Goal: Task Accomplishment & Management: Manage account settings

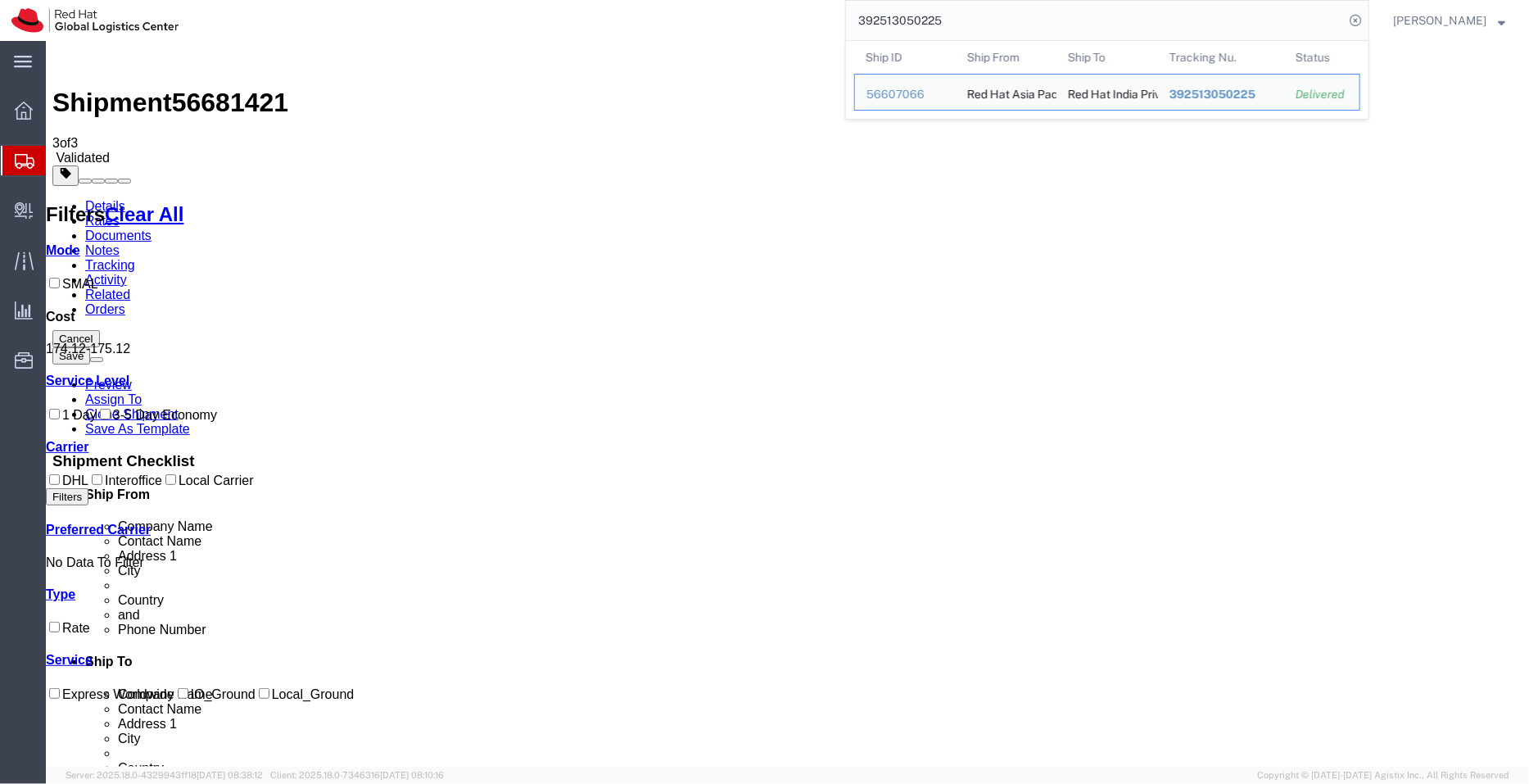
drag, startPoint x: 965, startPoint y: 31, endPoint x: 842, endPoint y: 17, distance: 123.8
click at [842, 17] on div "392513050225 Ship ID Ship From Ship To Tracking Nu. Status Ship ID 56607066 Shi…" at bounding box center [779, 21] width 1179 height 41
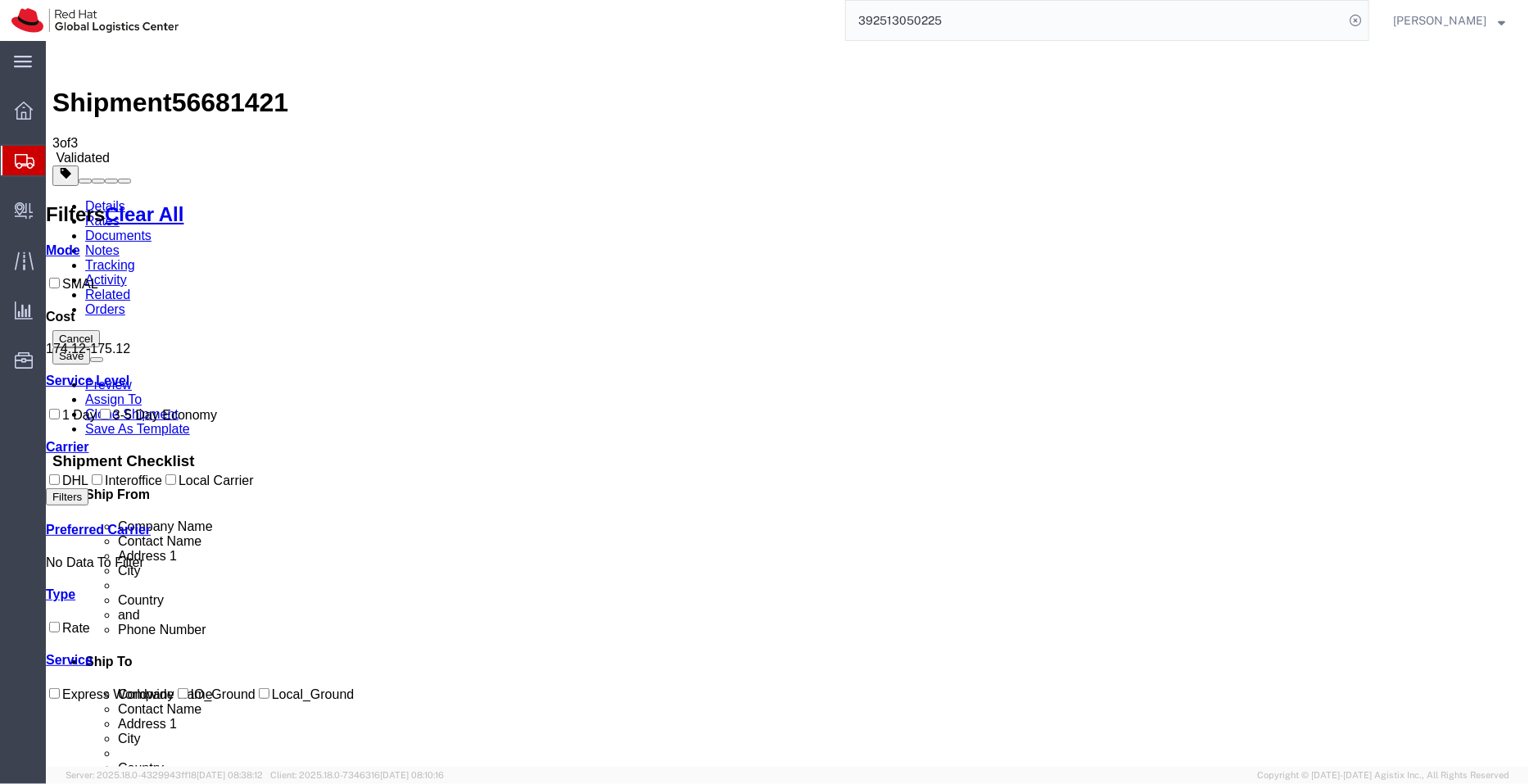
paste input "646262115"
type input "392646262115"
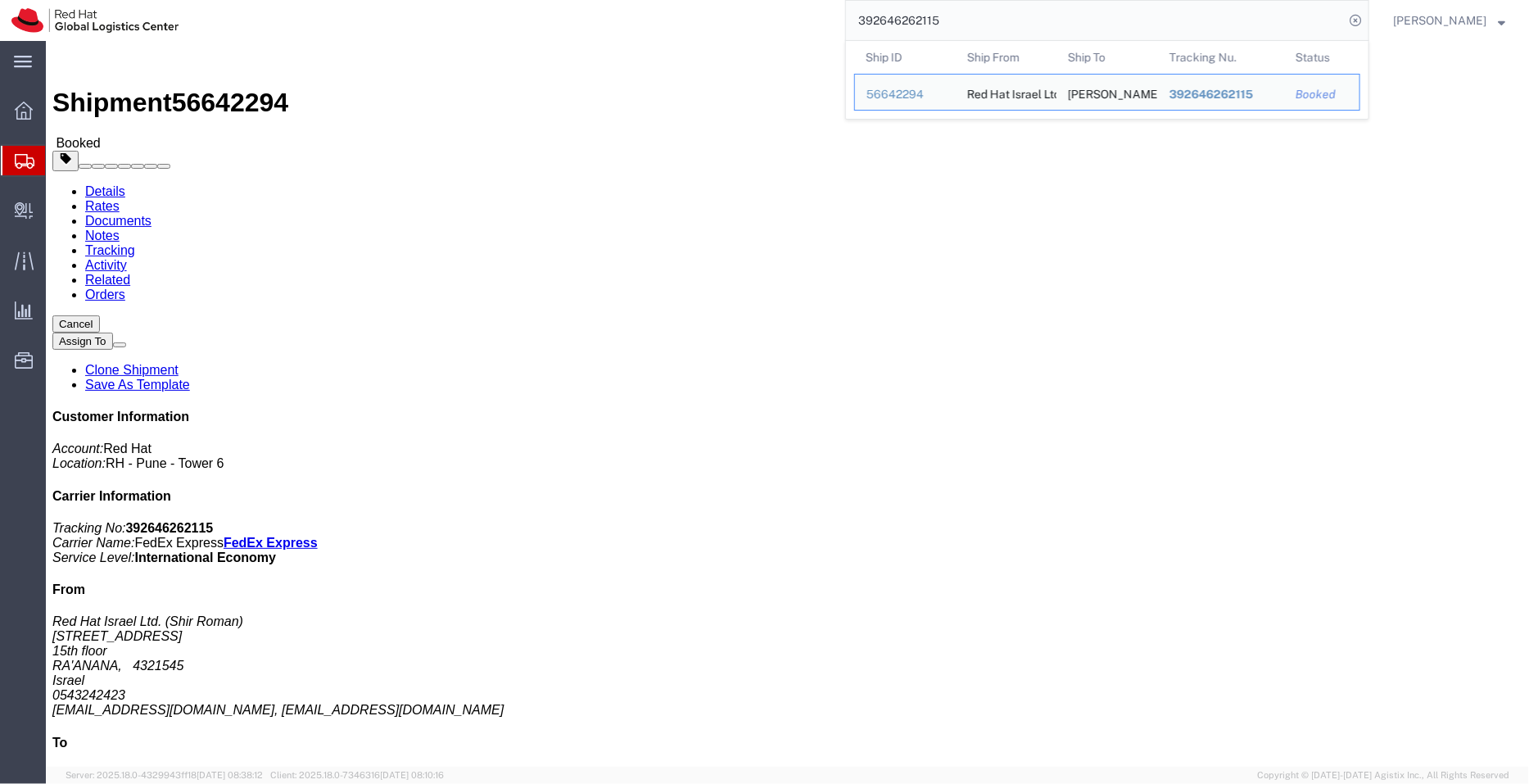
click link "Schedule pickup request"
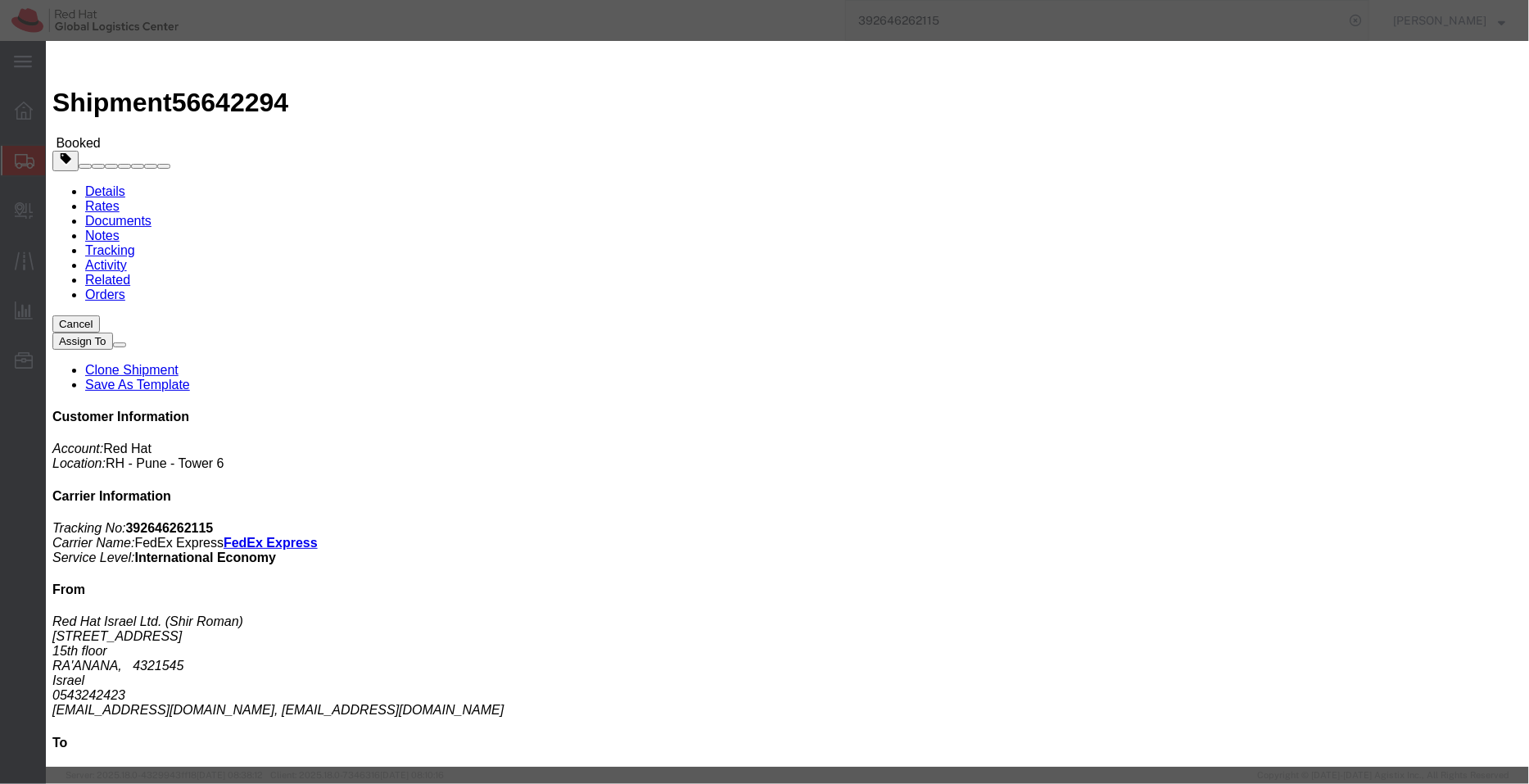
click icon "button"
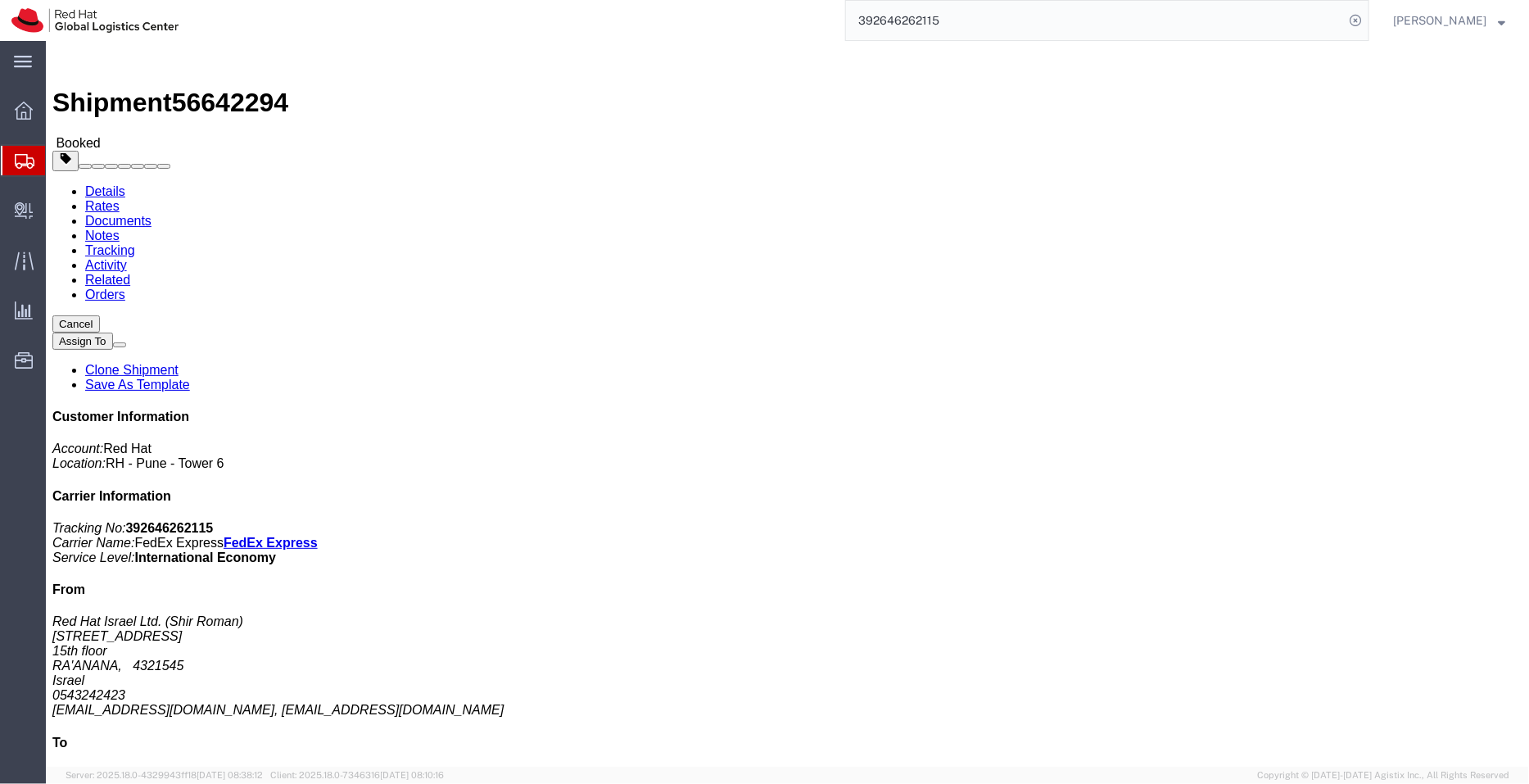
click span "button"
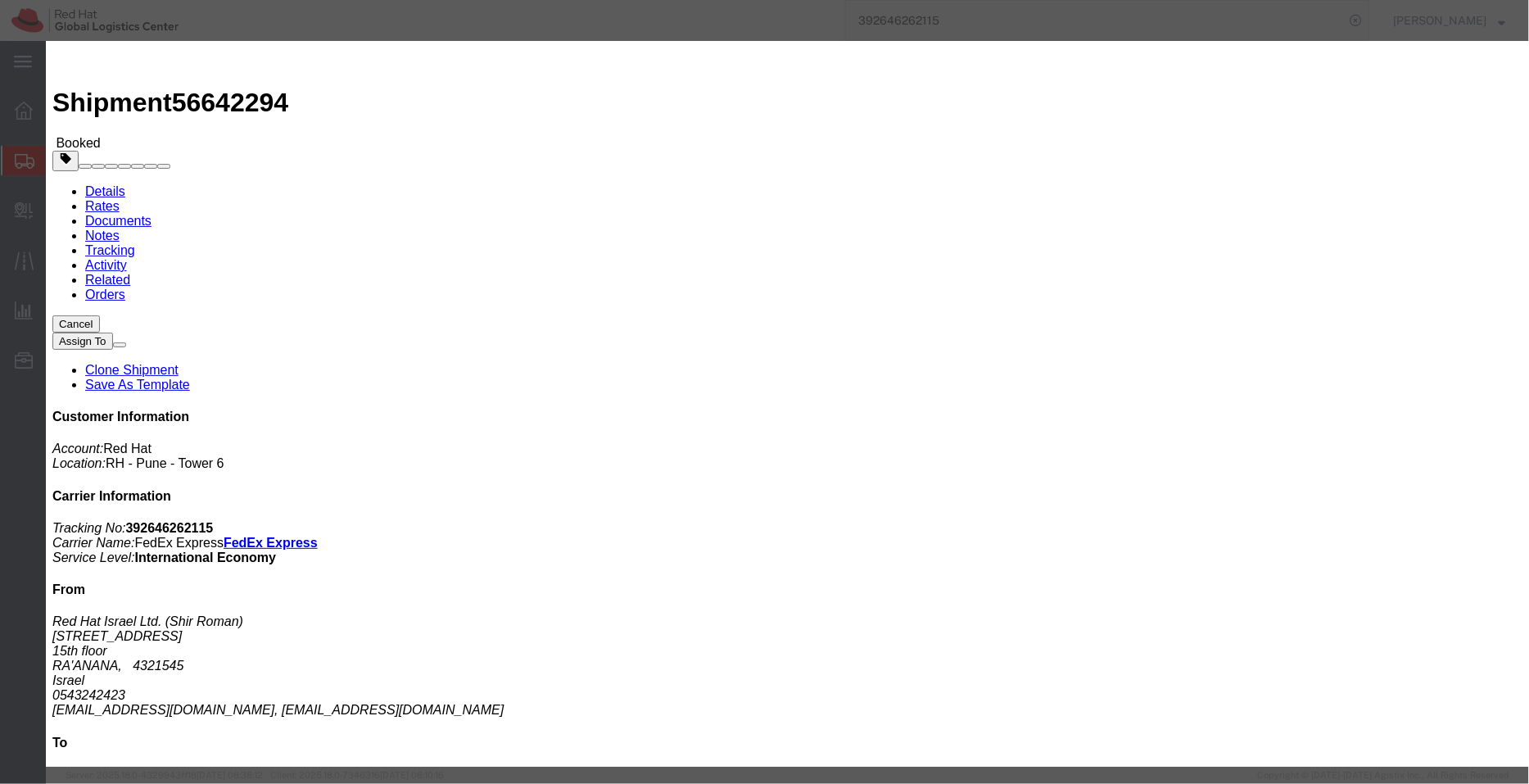
click div "[DATE] 12:00 PM"
click input "Notify carrier of changes"
checkbox input "false"
click div "[DATE] 12:00 PM"
type input "1:00 PM"
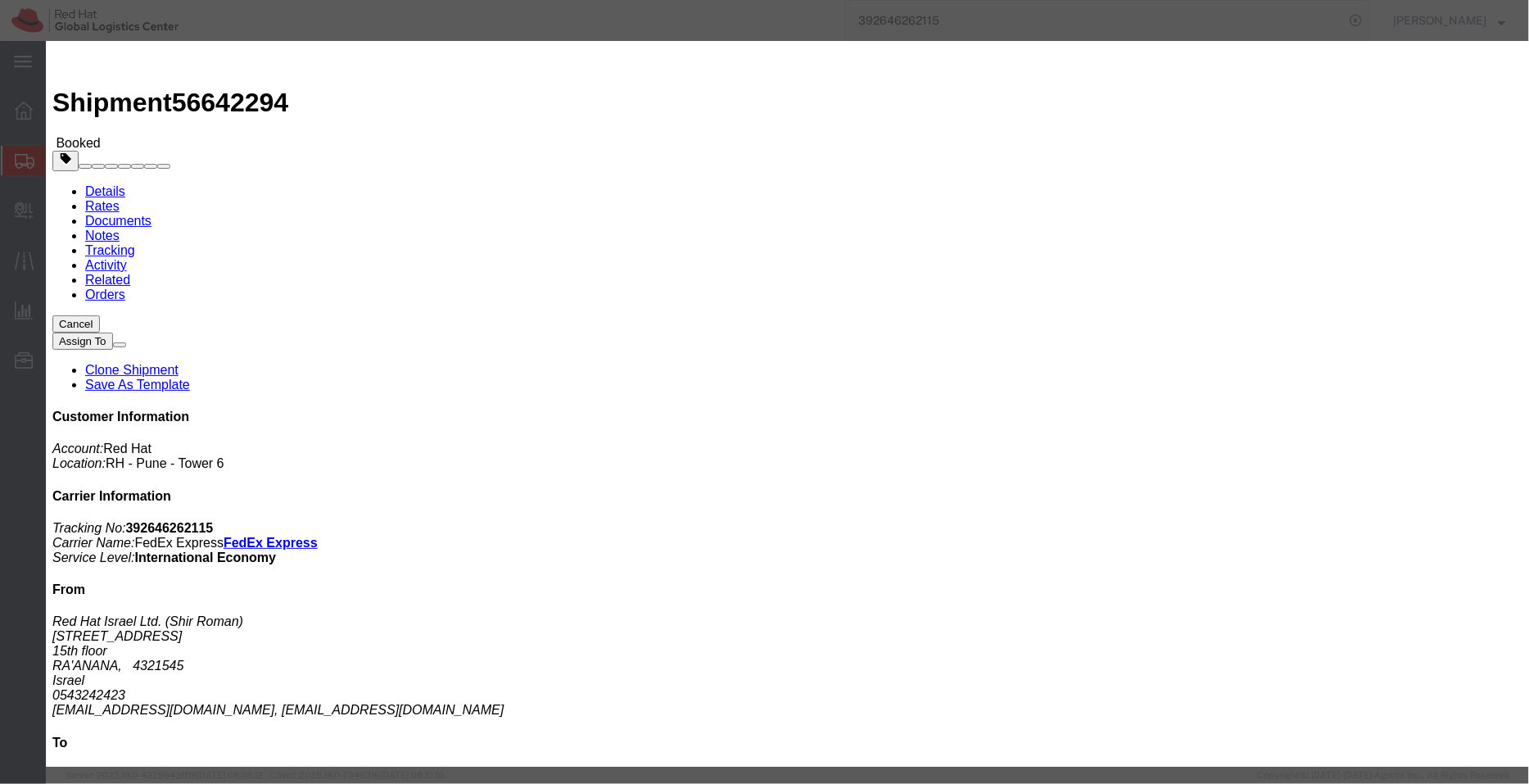
click button "Apply"
click button "Save"
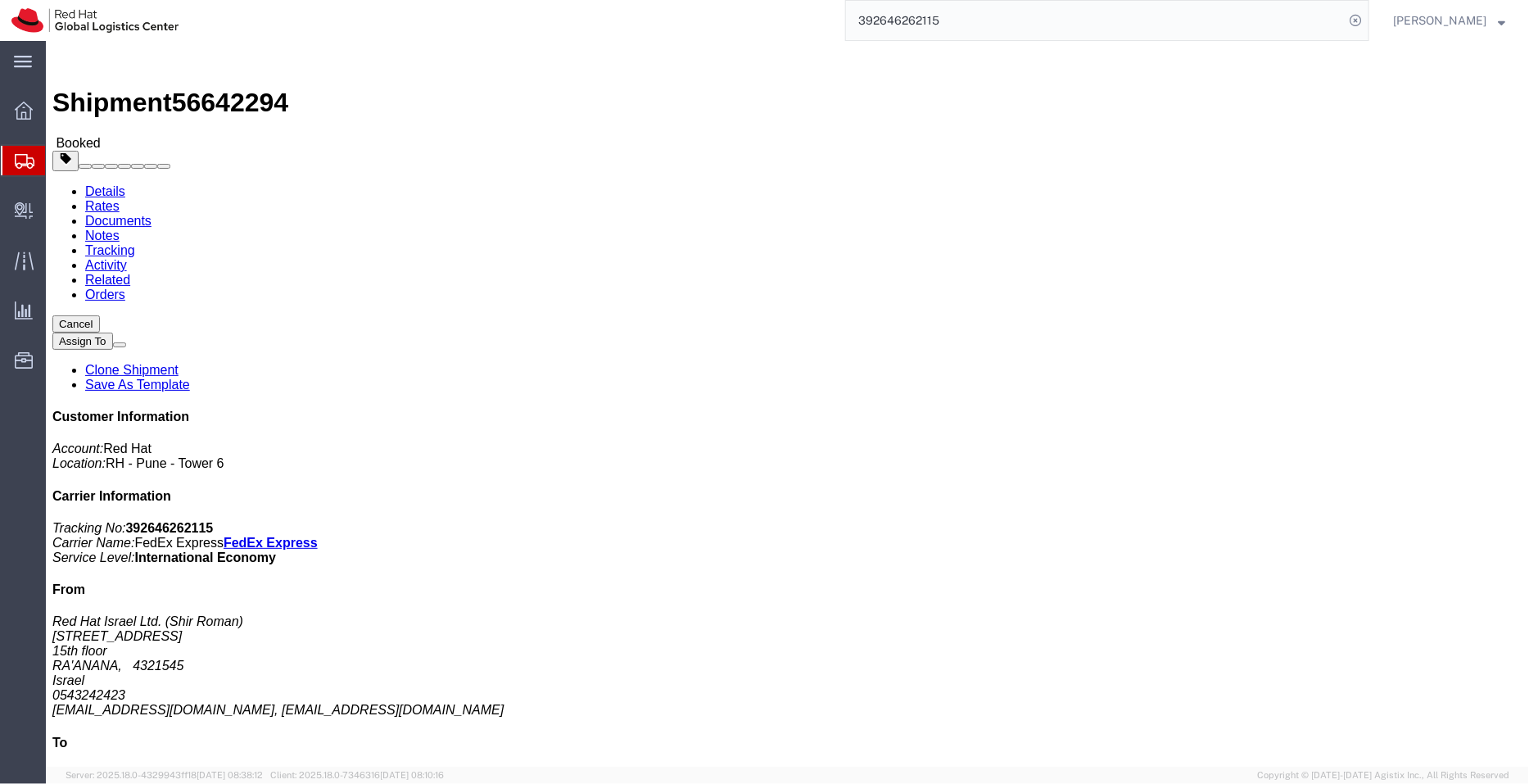
click button "Close"
click link "Schedule pickup request"
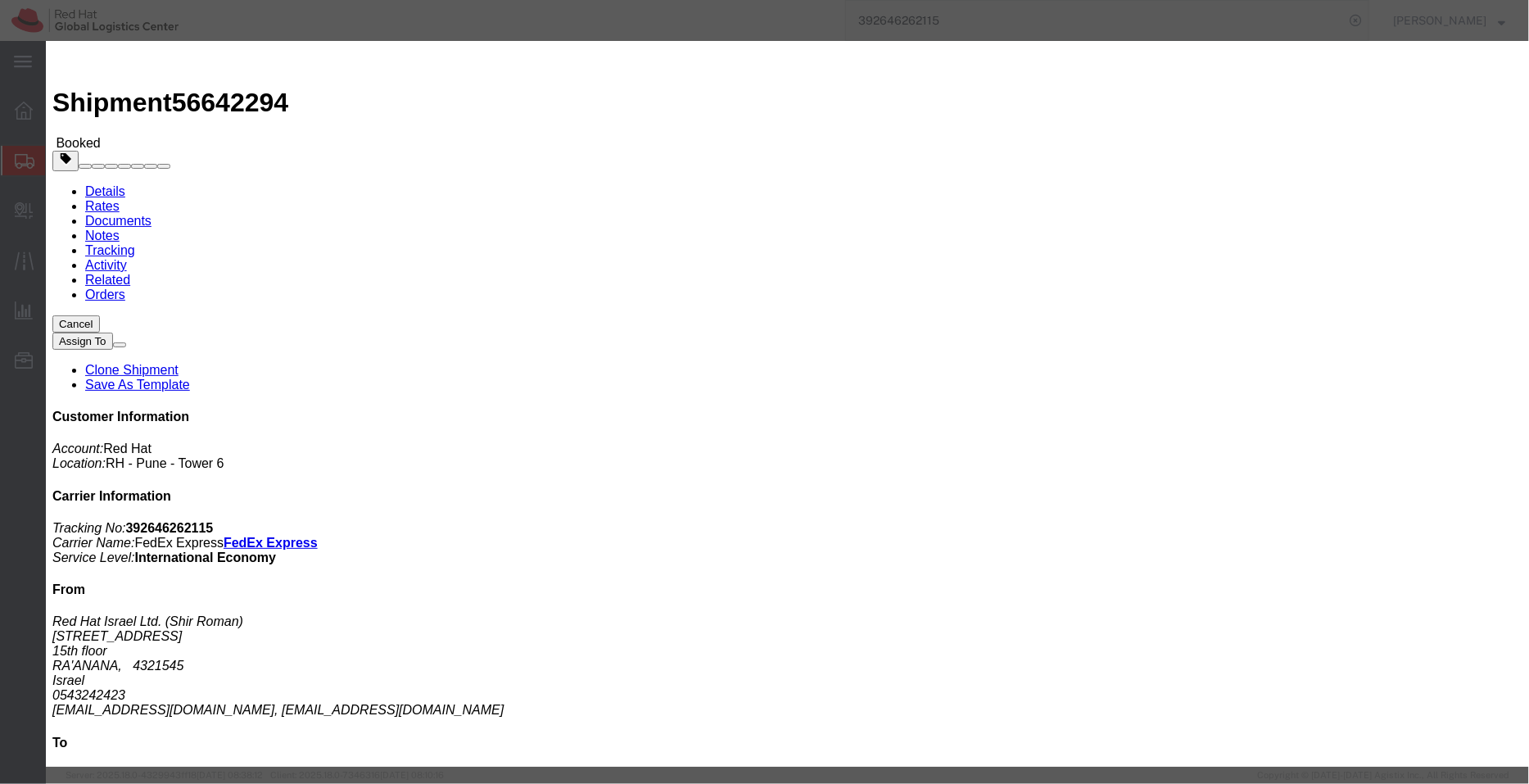
click icon "button"
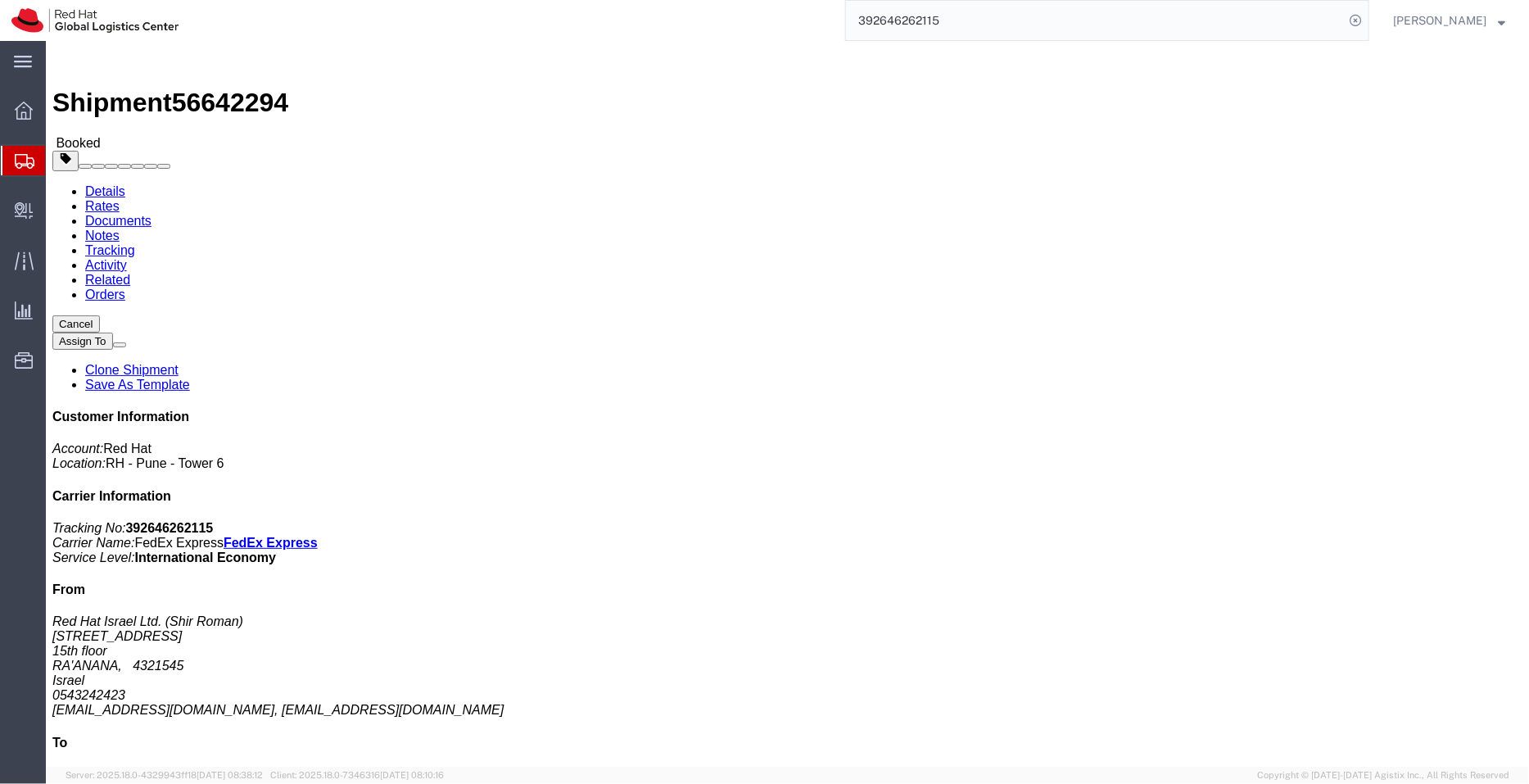
click span "button"
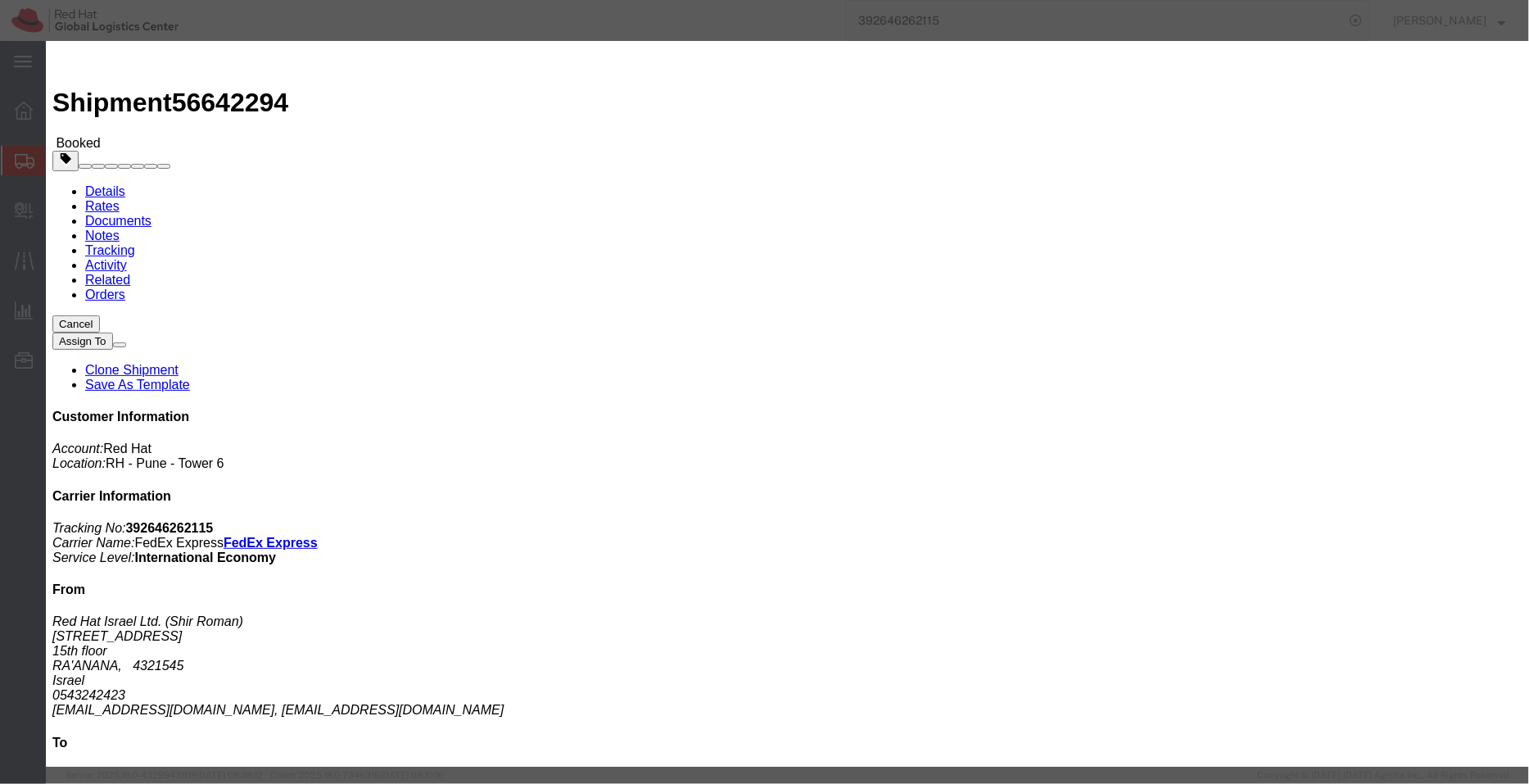
click input "Notify carrier of changes"
checkbox input "false"
click div "[DATE] 1:00 PM"
click input "11:00 PM"
type input "11:00 AM"
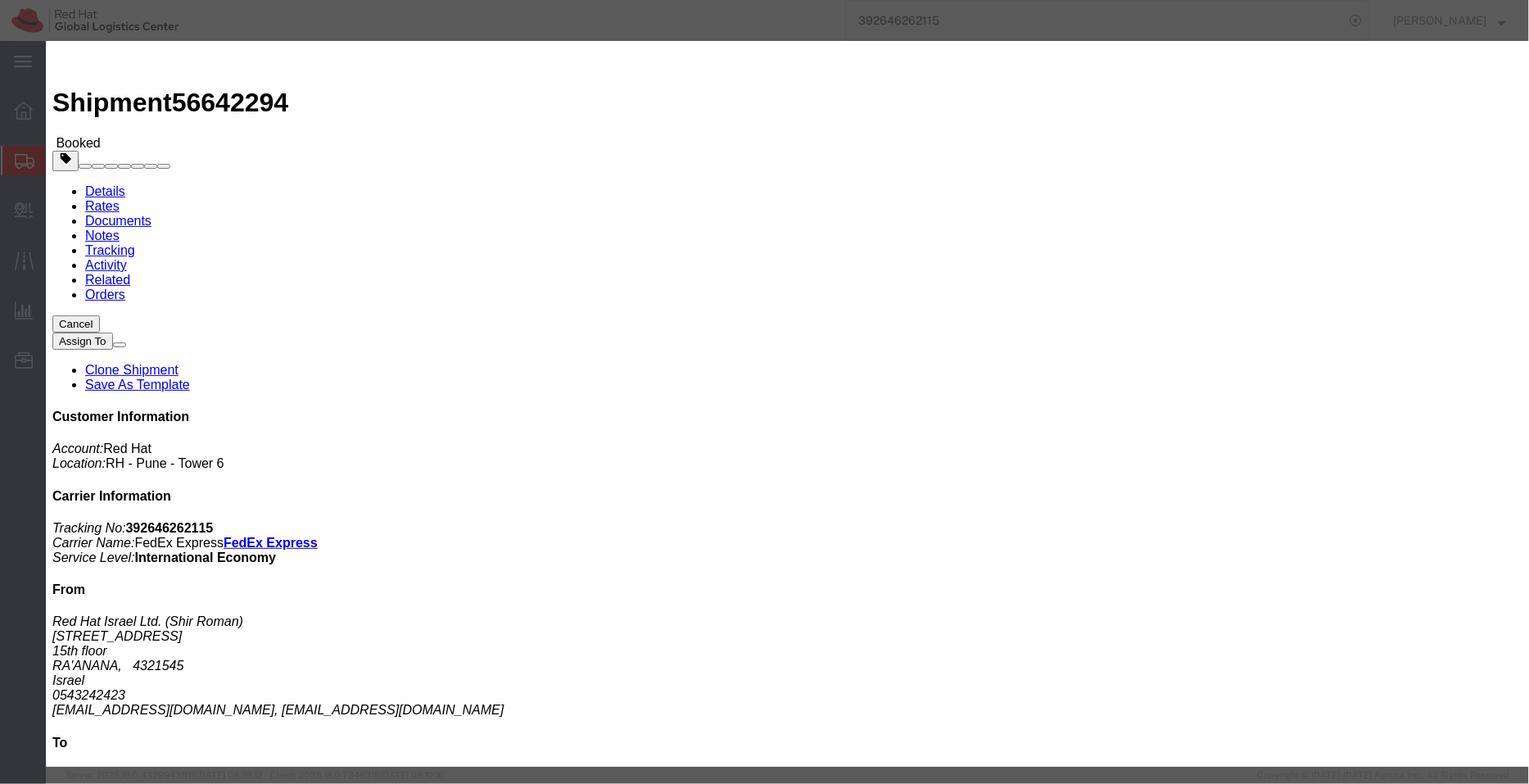
click button "Apply"
click button "Save"
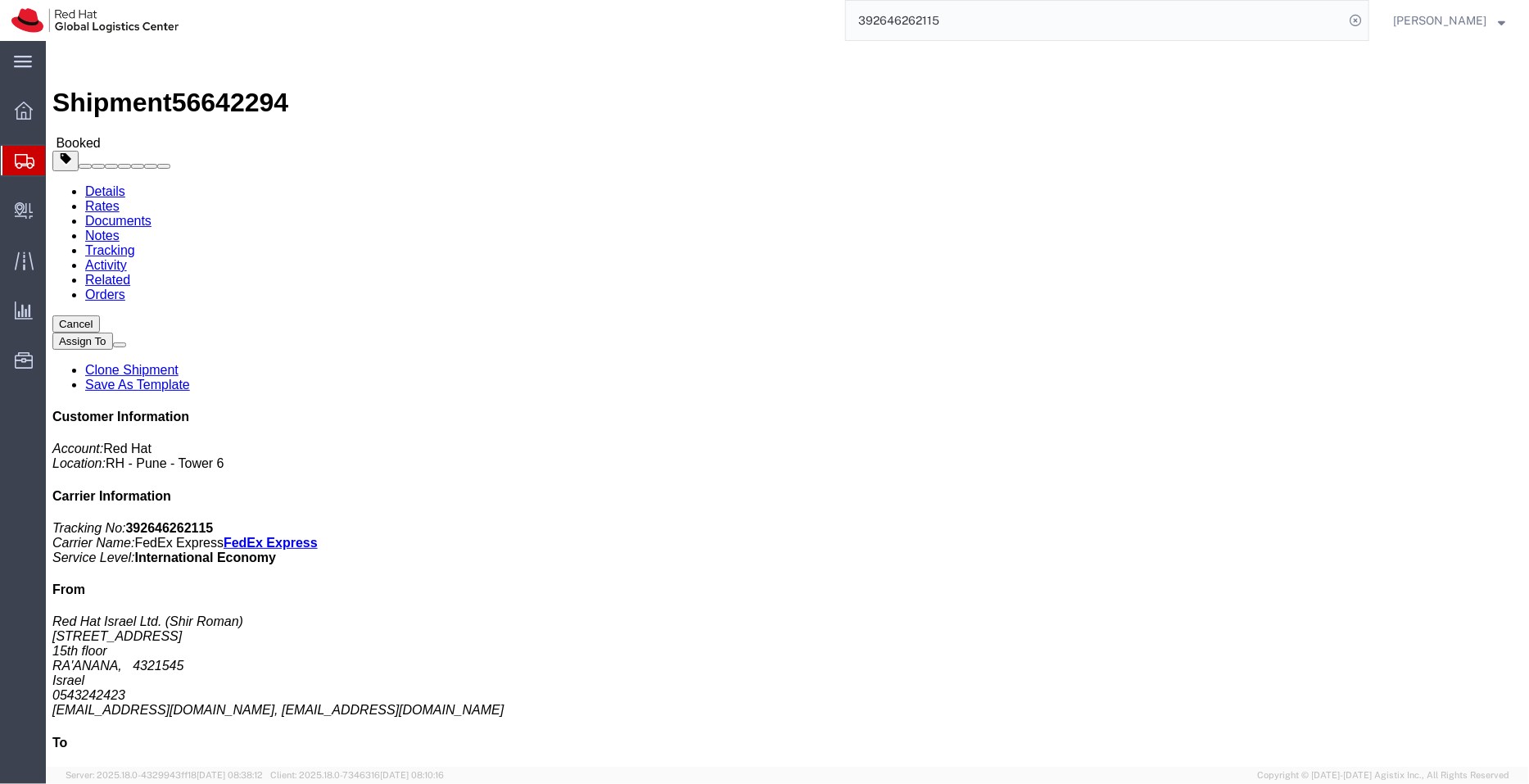
click button "Close"
click link "Schedule pickup request"
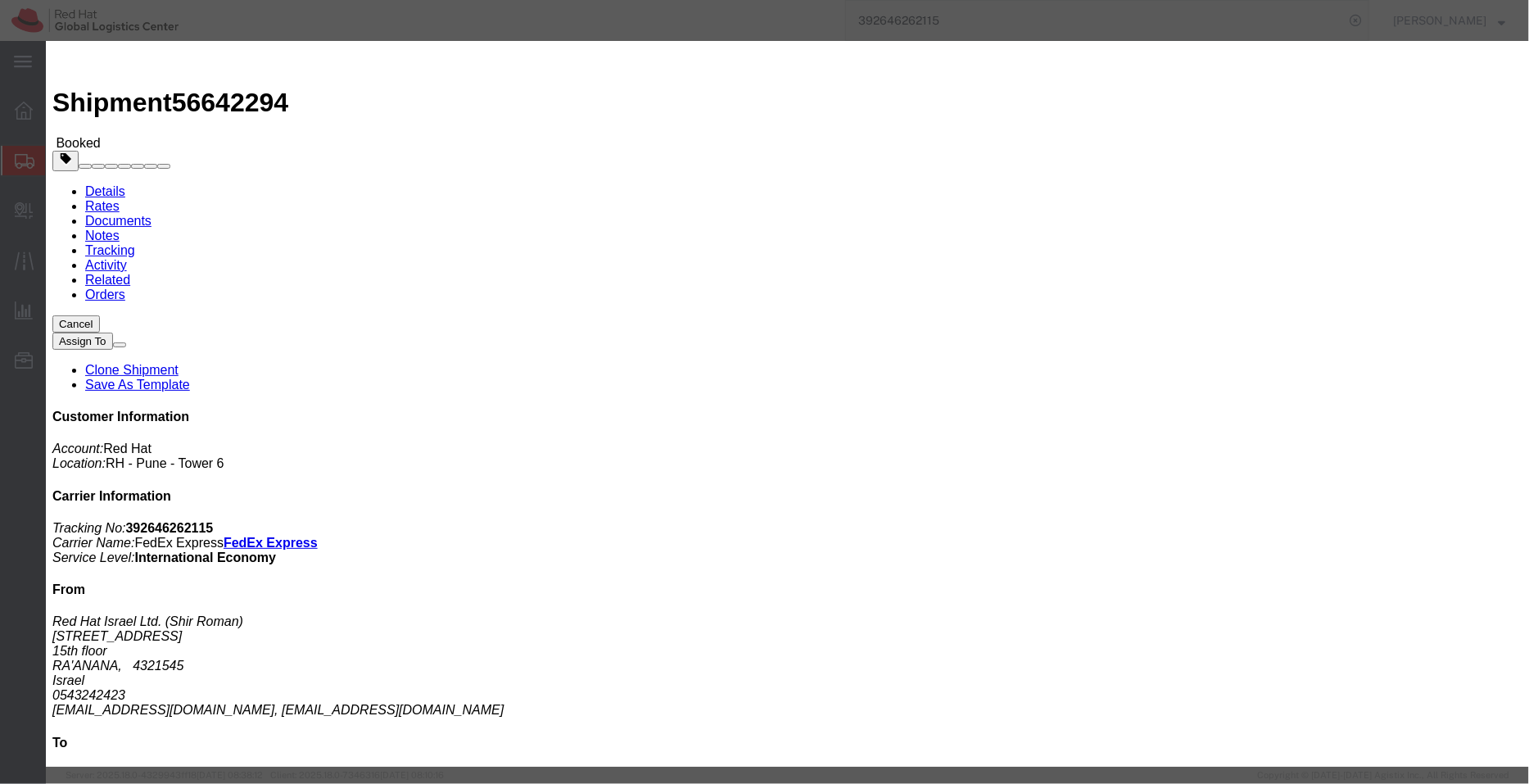
click icon "button"
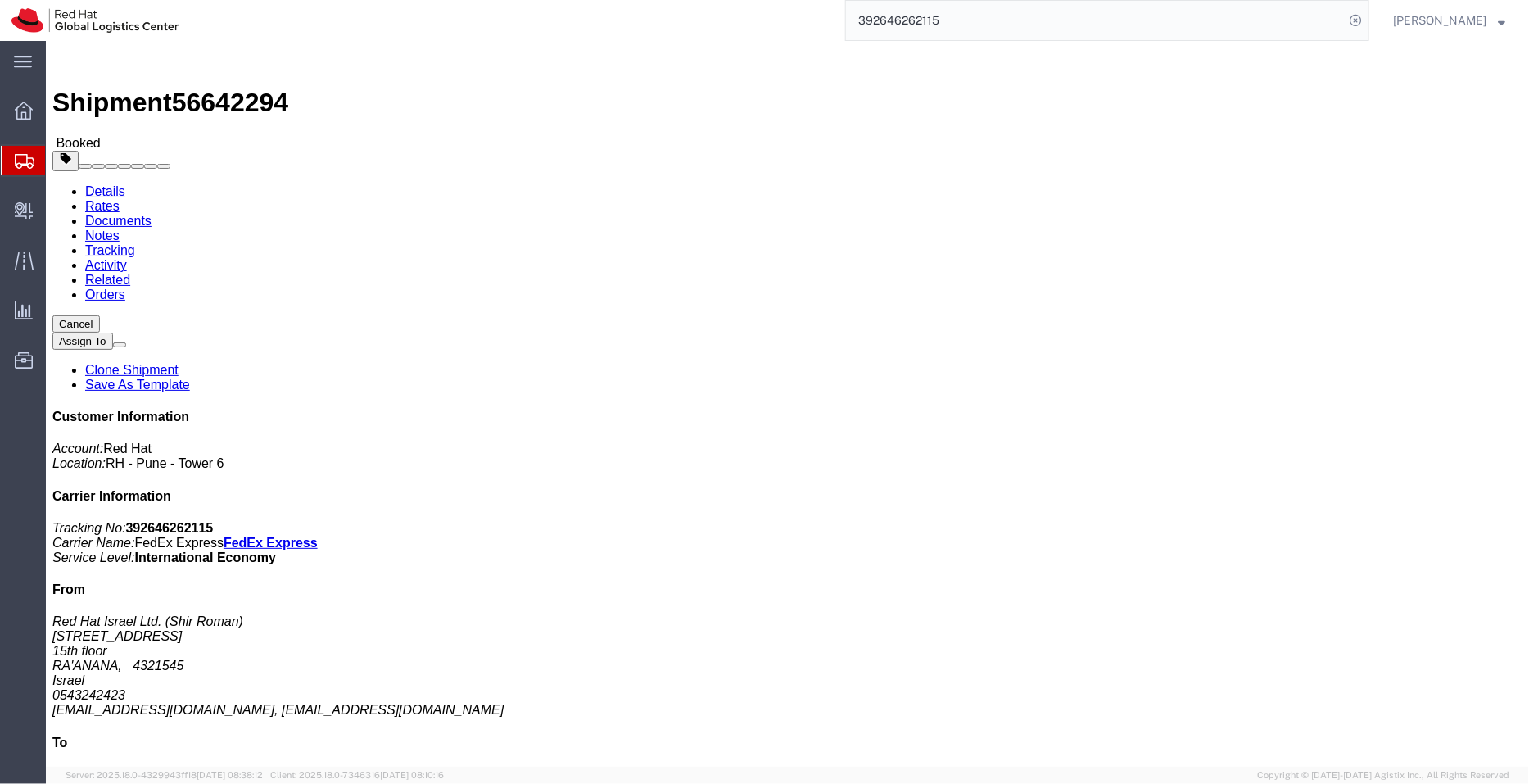
click span "button"
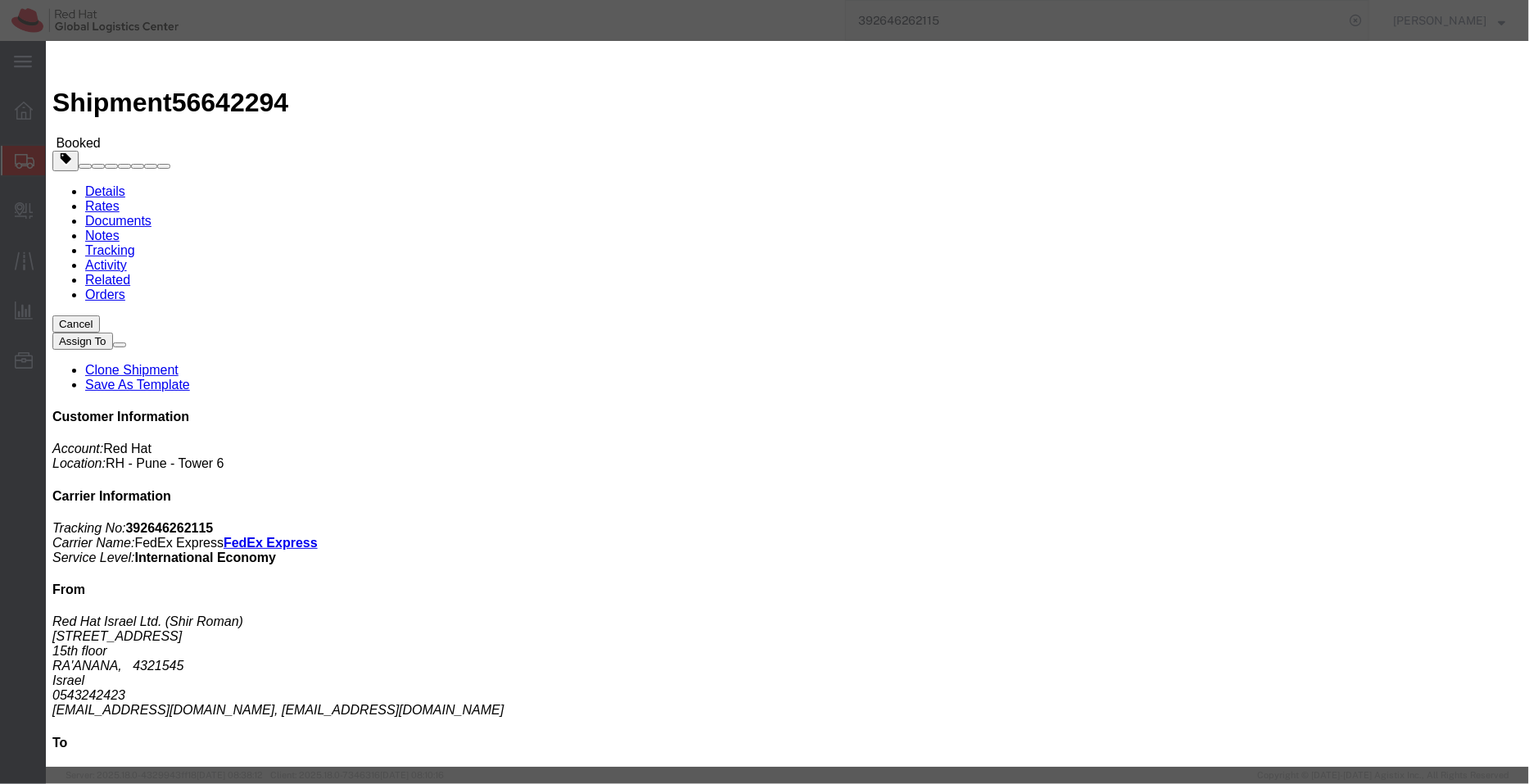
click input "Notify carrier of changes"
checkbox input "false"
click div "[DATE] 3:00 PM"
type input "4:00 PM"
click button "Apply"
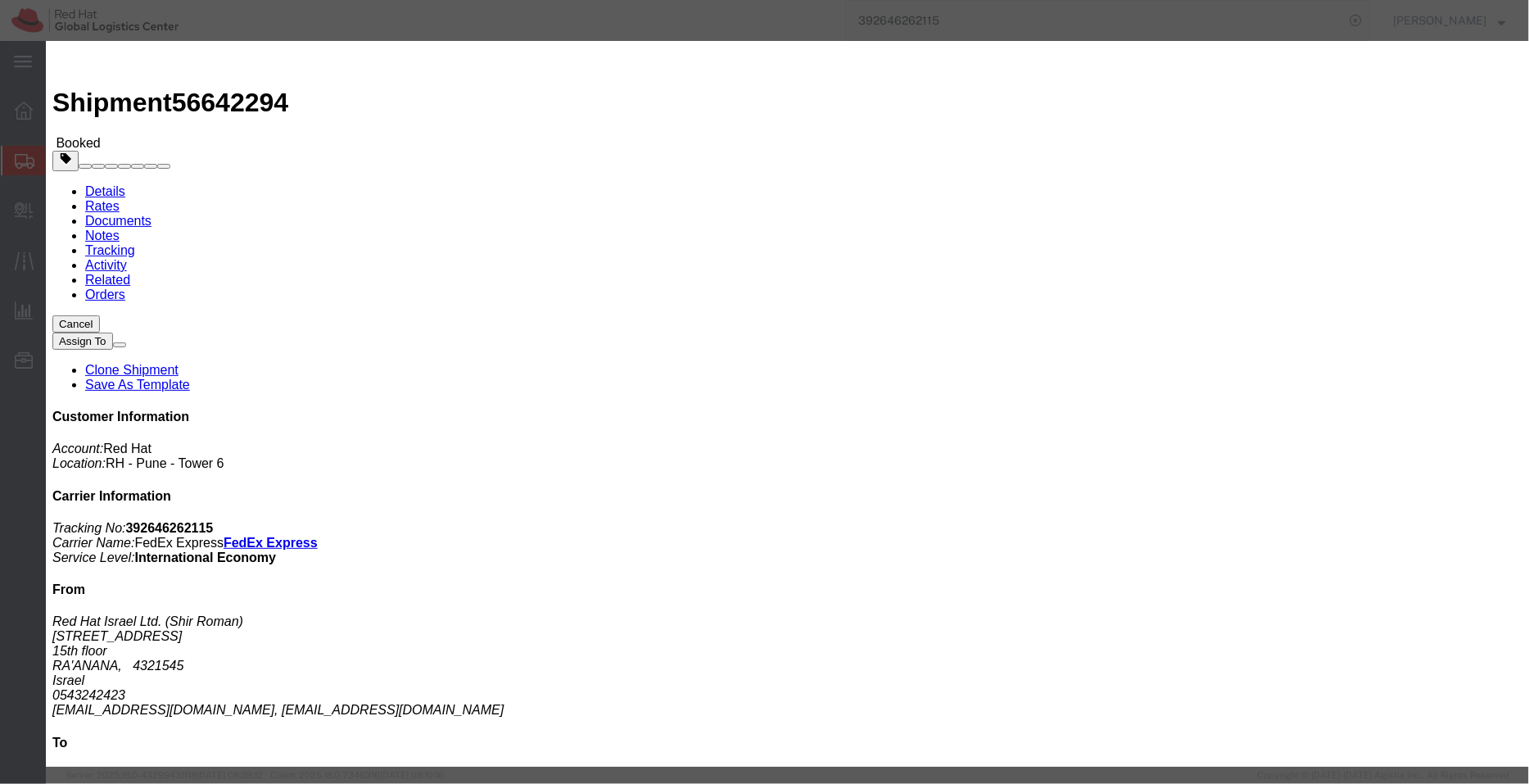
click div "[DATE] 11:00 AM"
type input "12:00 PM"
click button "Apply"
click button "Save"
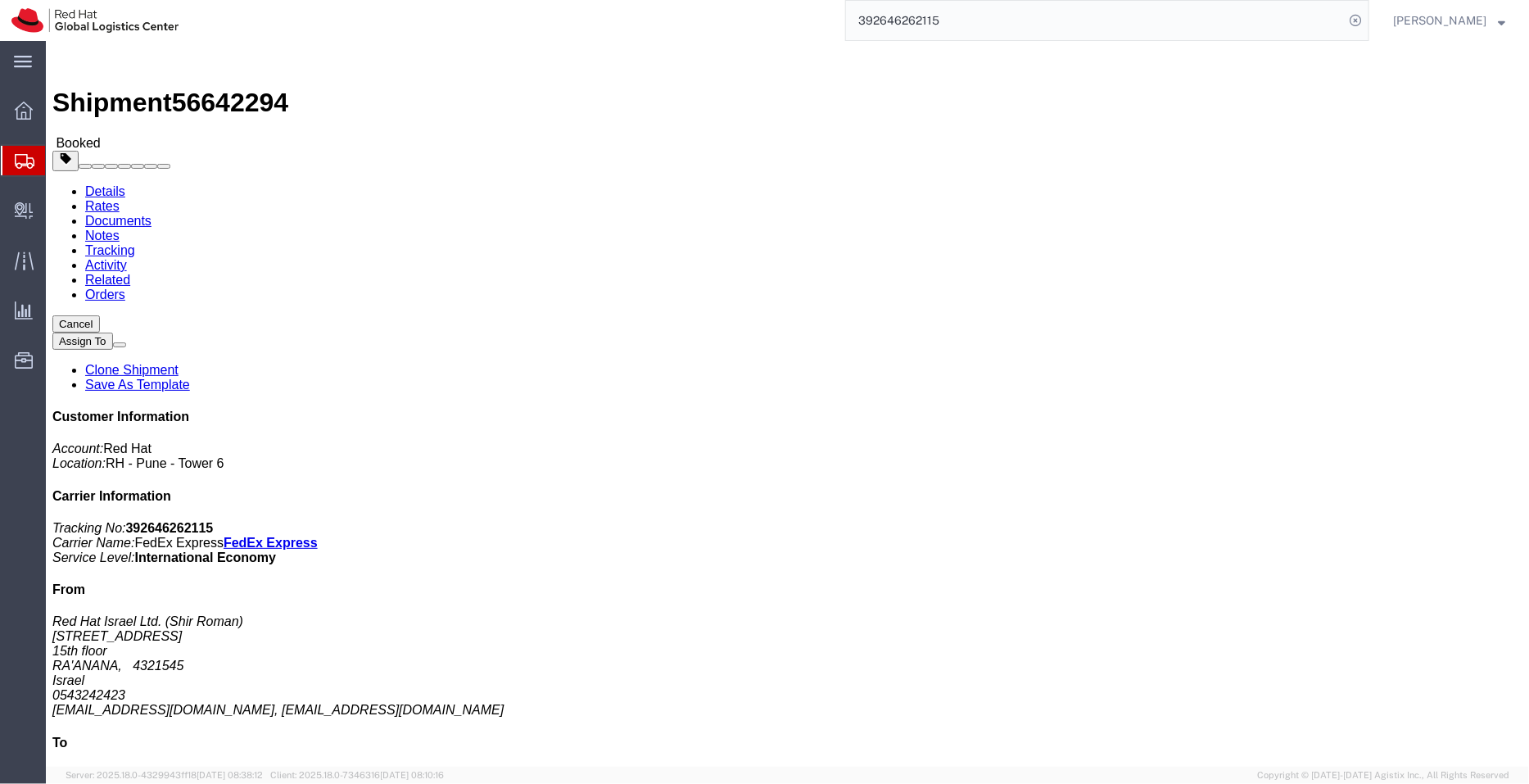
click button "Close"
click link "Schedule pickup request"
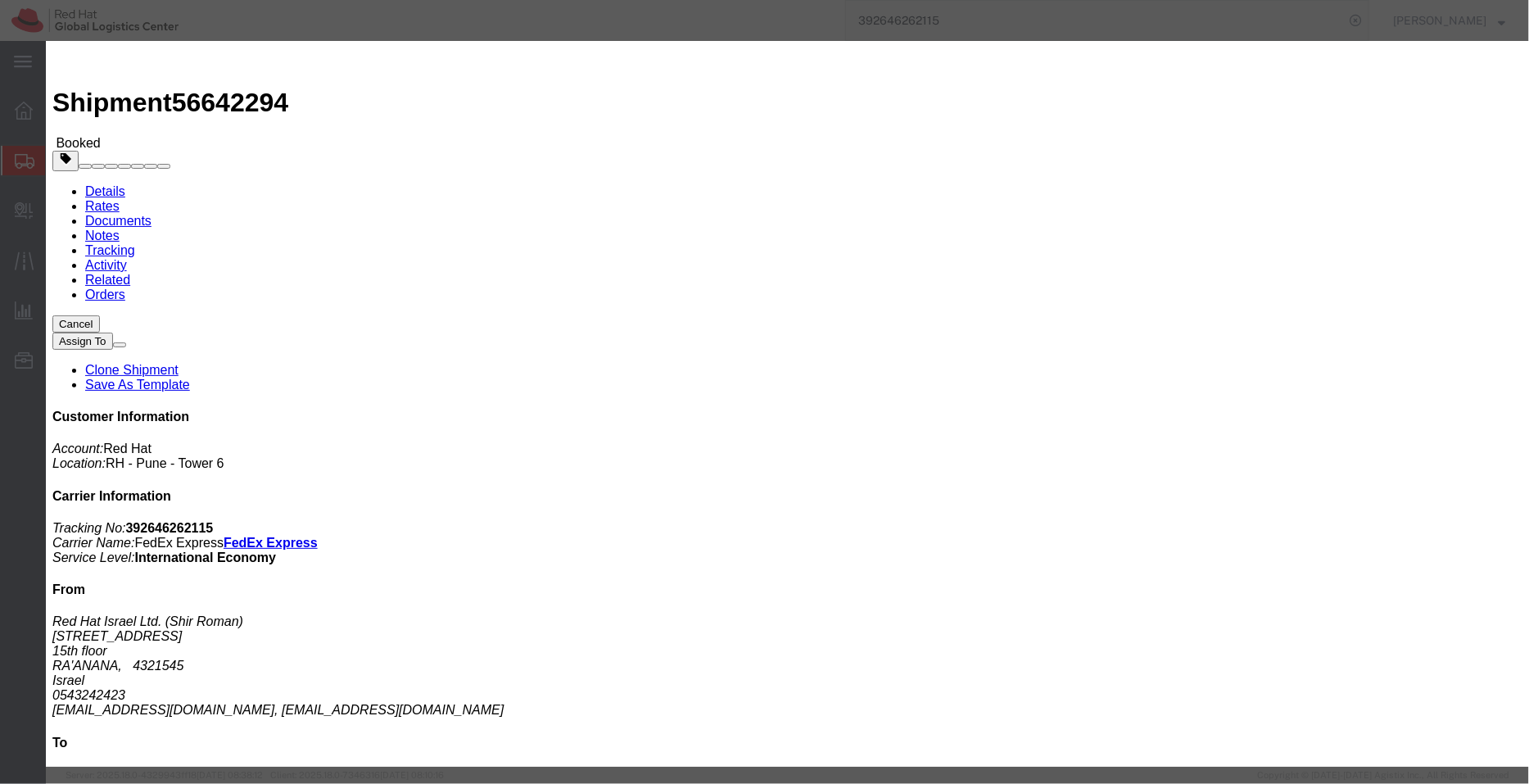
click icon "button"
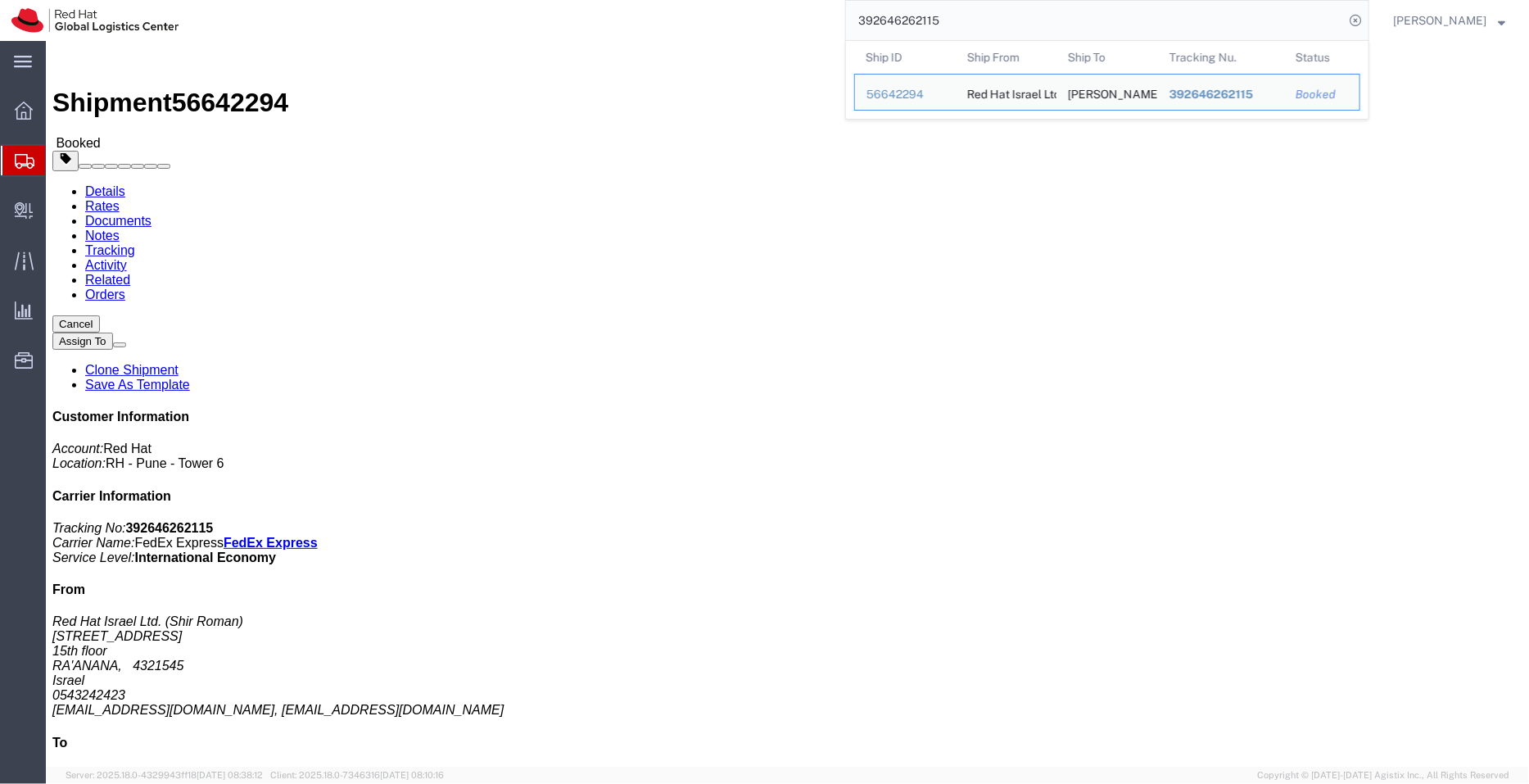
click at [1070, 22] on input "392646262115" at bounding box center [1095, 21] width 498 height 39
click button "button"
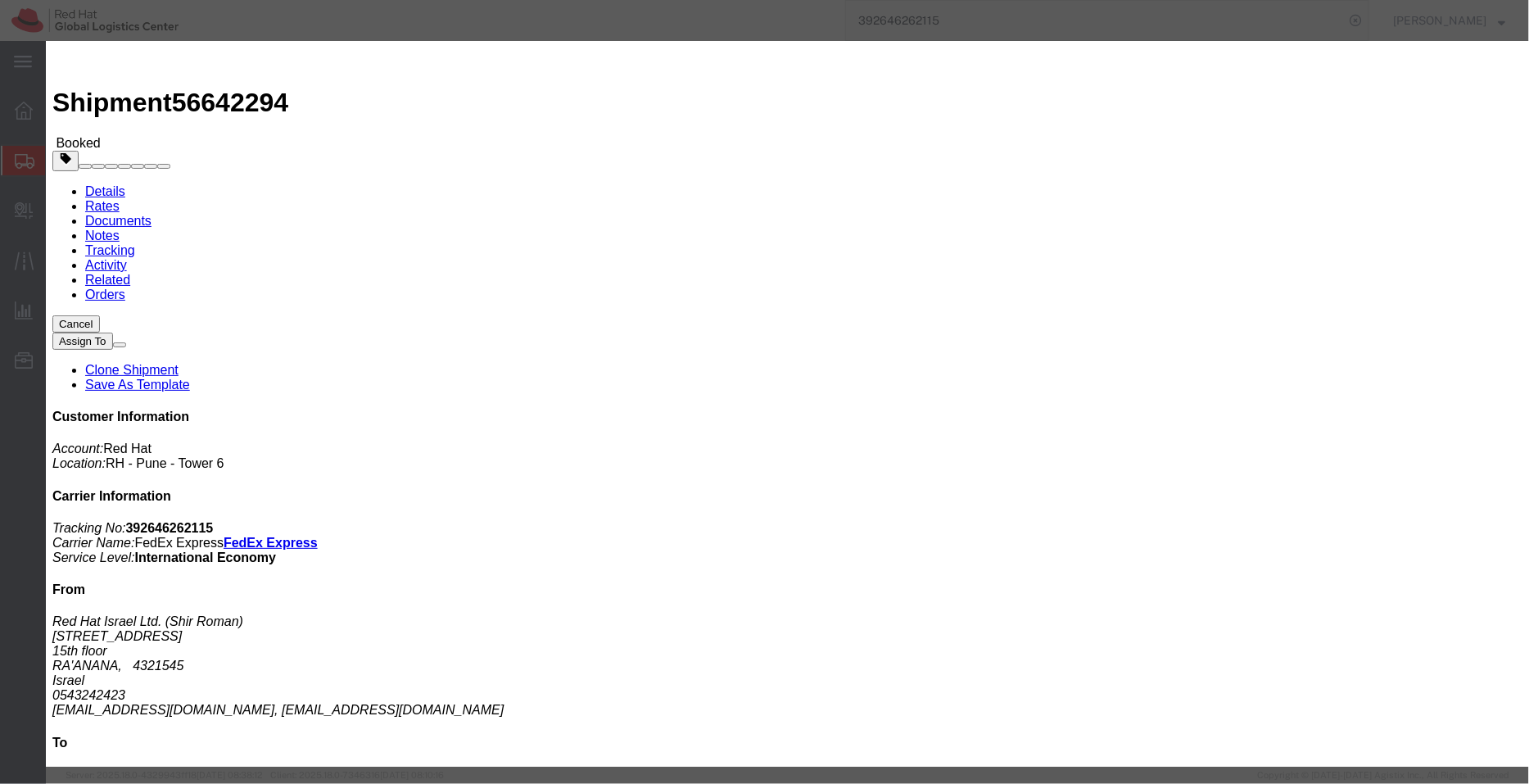
click div "[DATE] 12:00 PM"
type input "1:00 PM"
click button "Apply"
click input "Notify carrier of changes"
checkbox input "false"
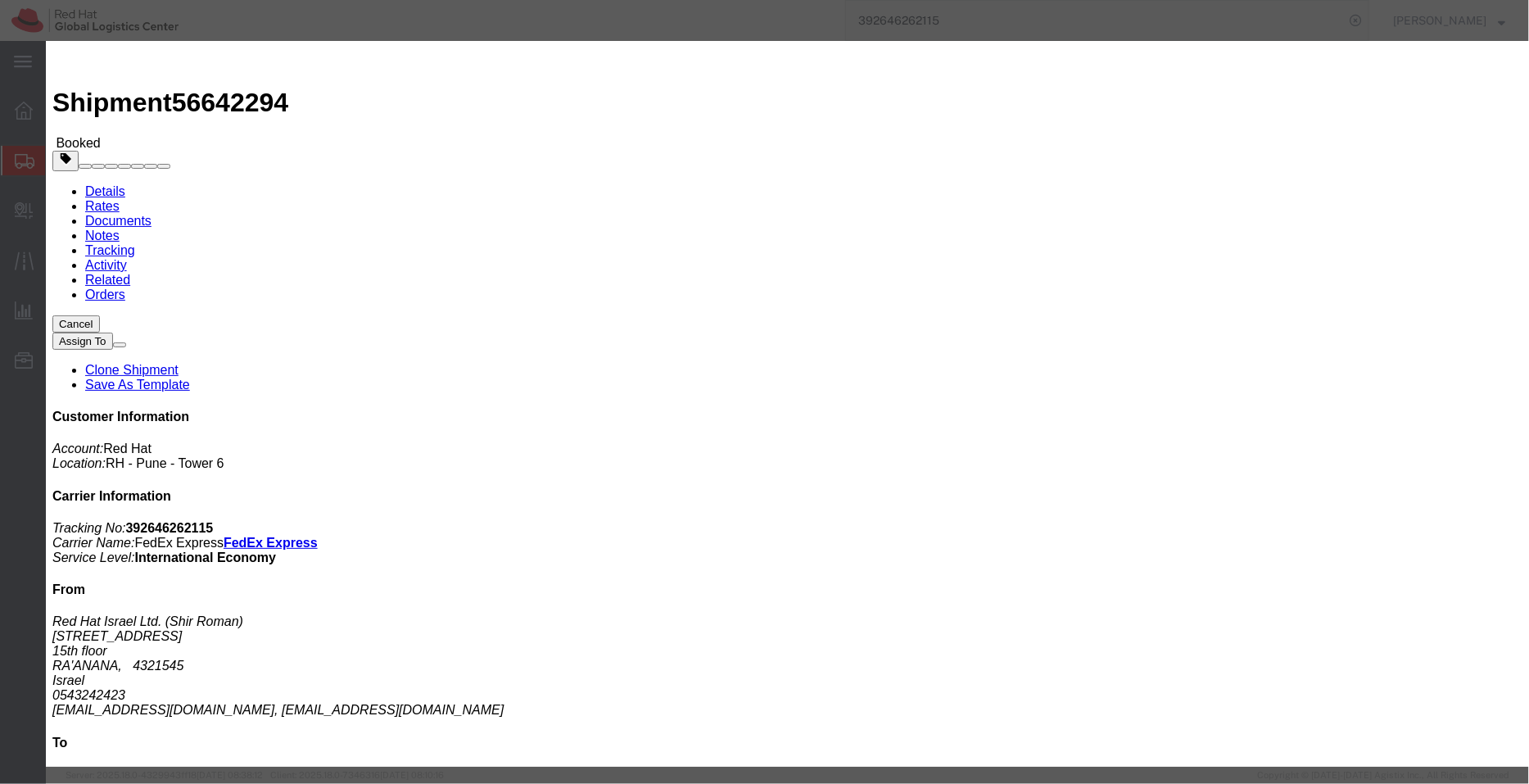
click button "Save"
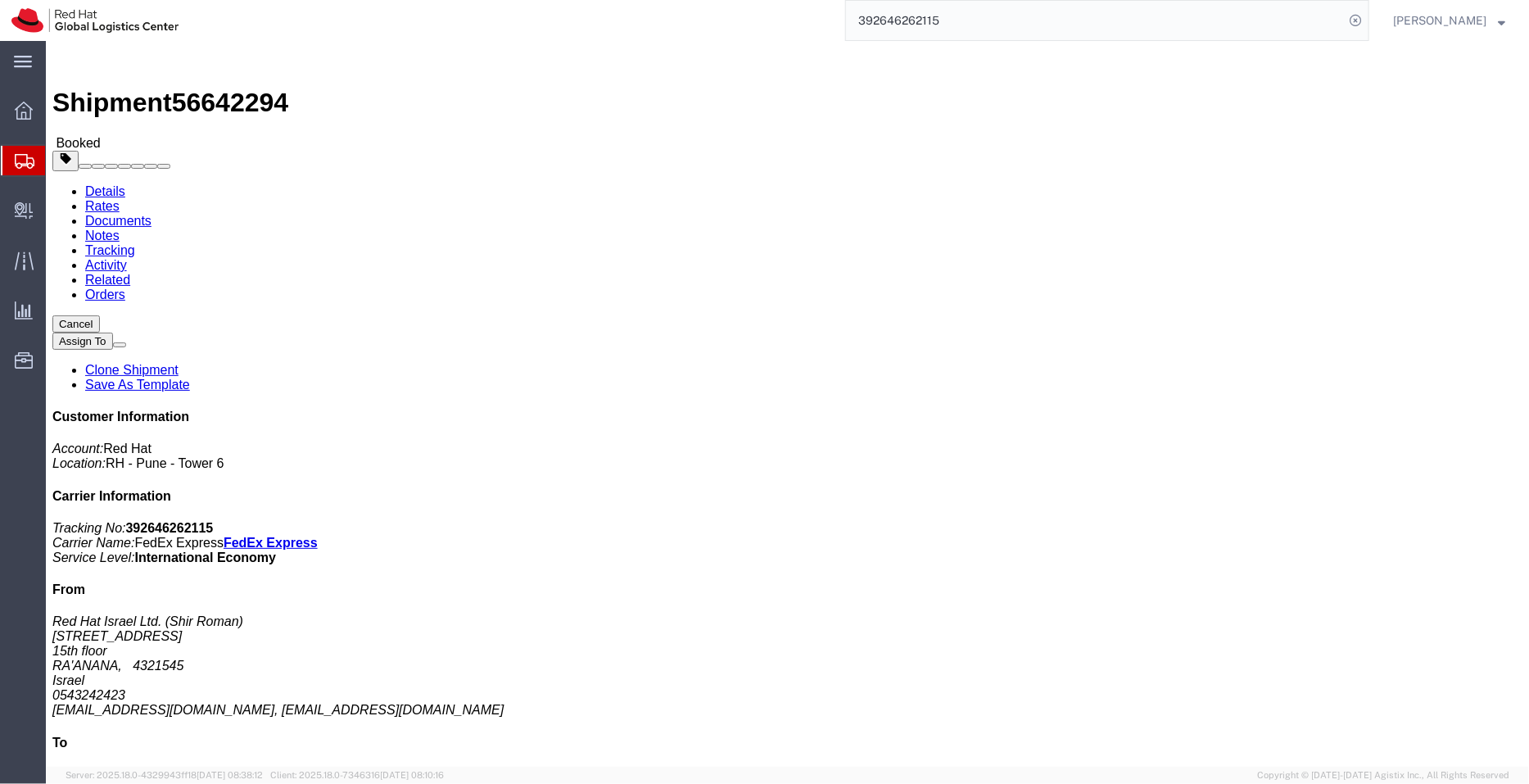
click button "Close"
click link "Schedule pickup request"
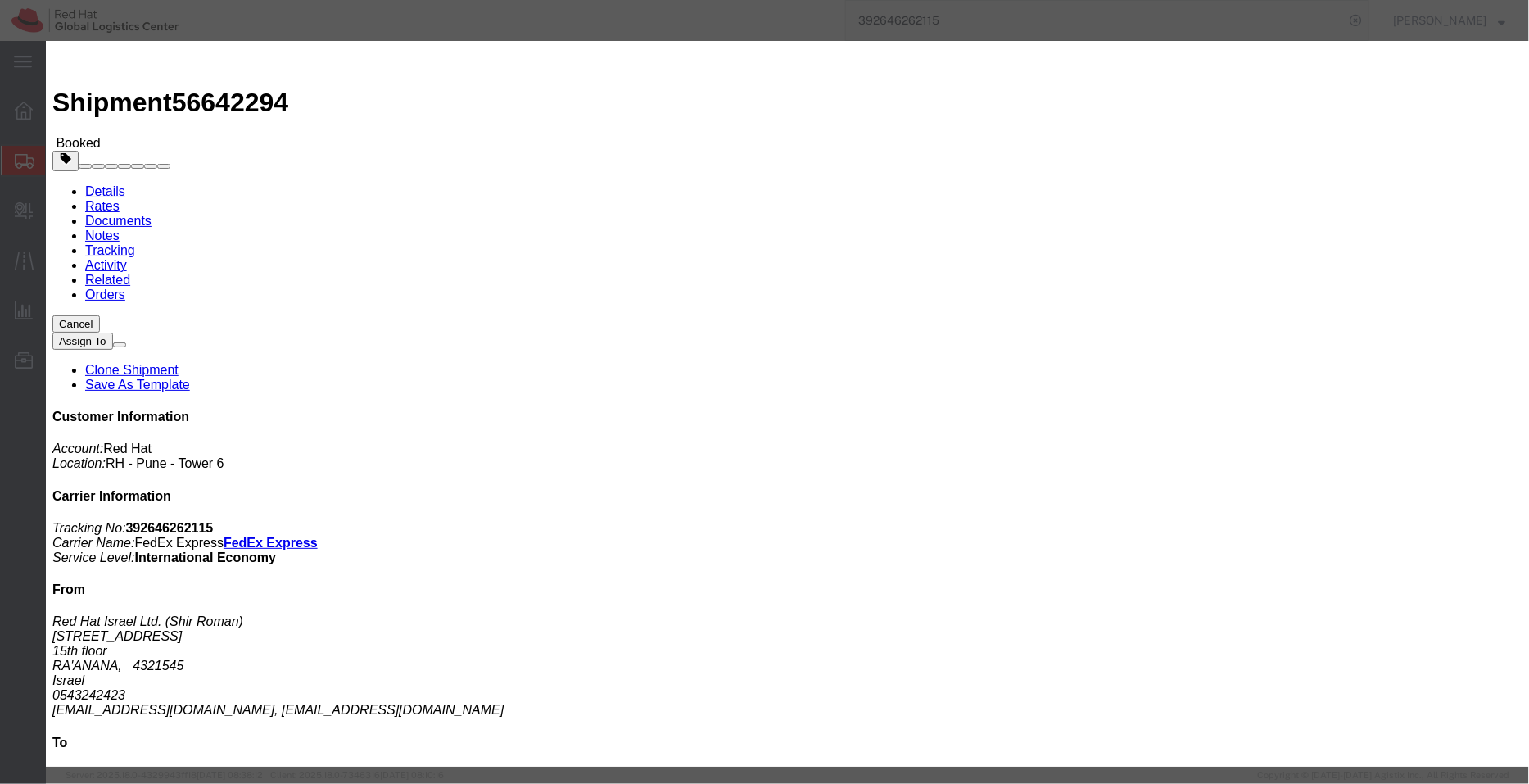
click button "Close"
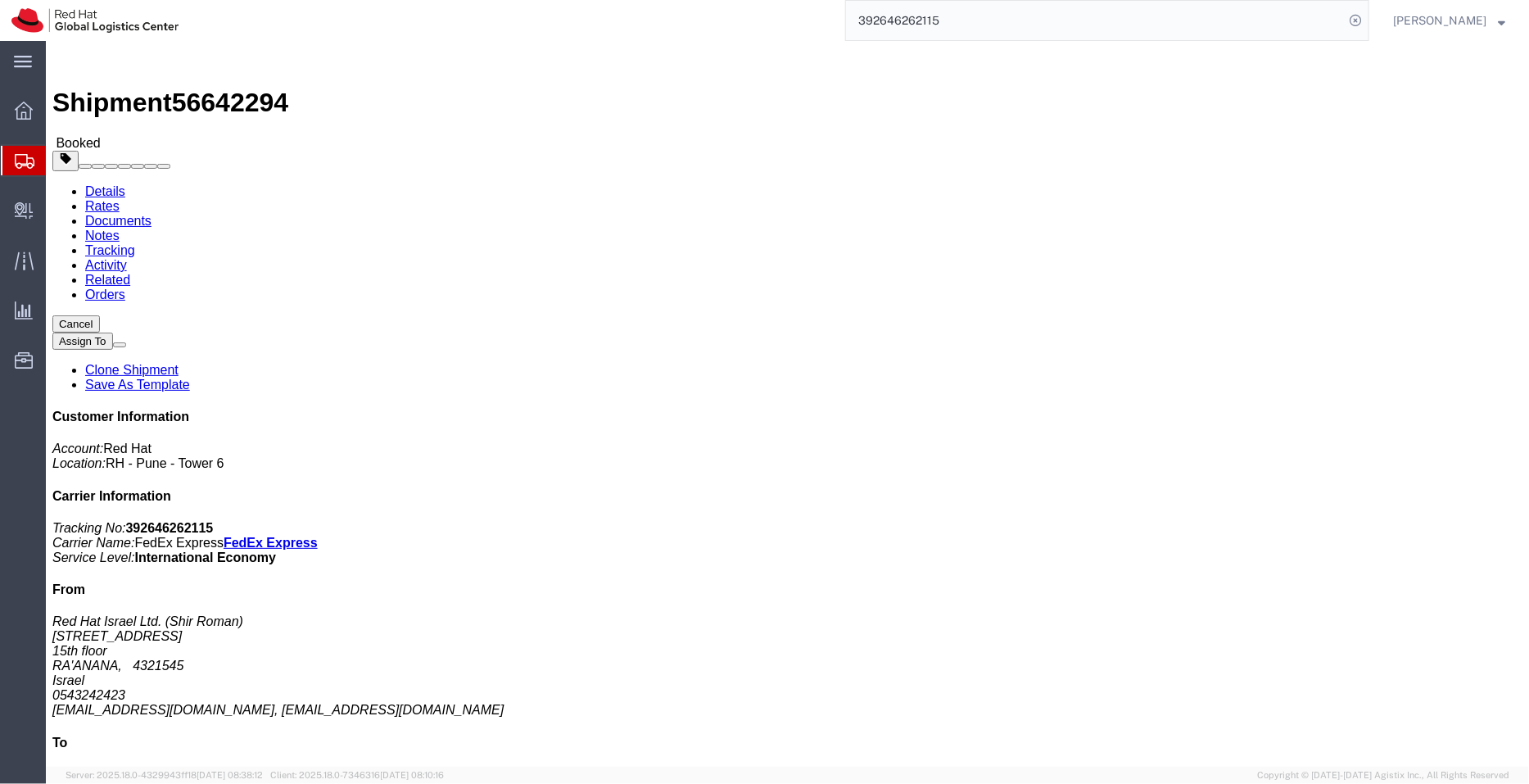
click span "button"
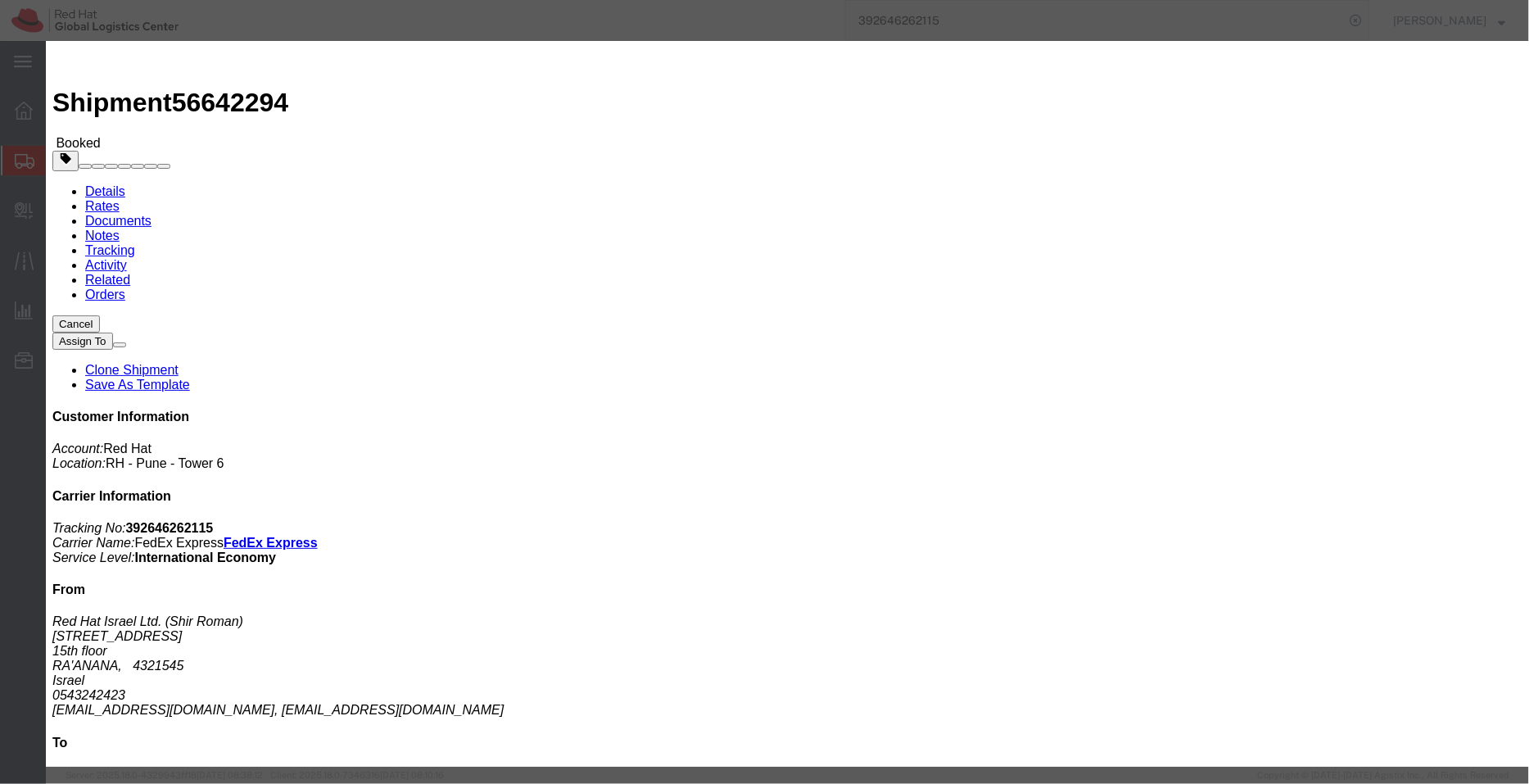
click div "[DATE] 1:00 PM"
type input "12:00 PM"
click button "Apply"
click button "Save"
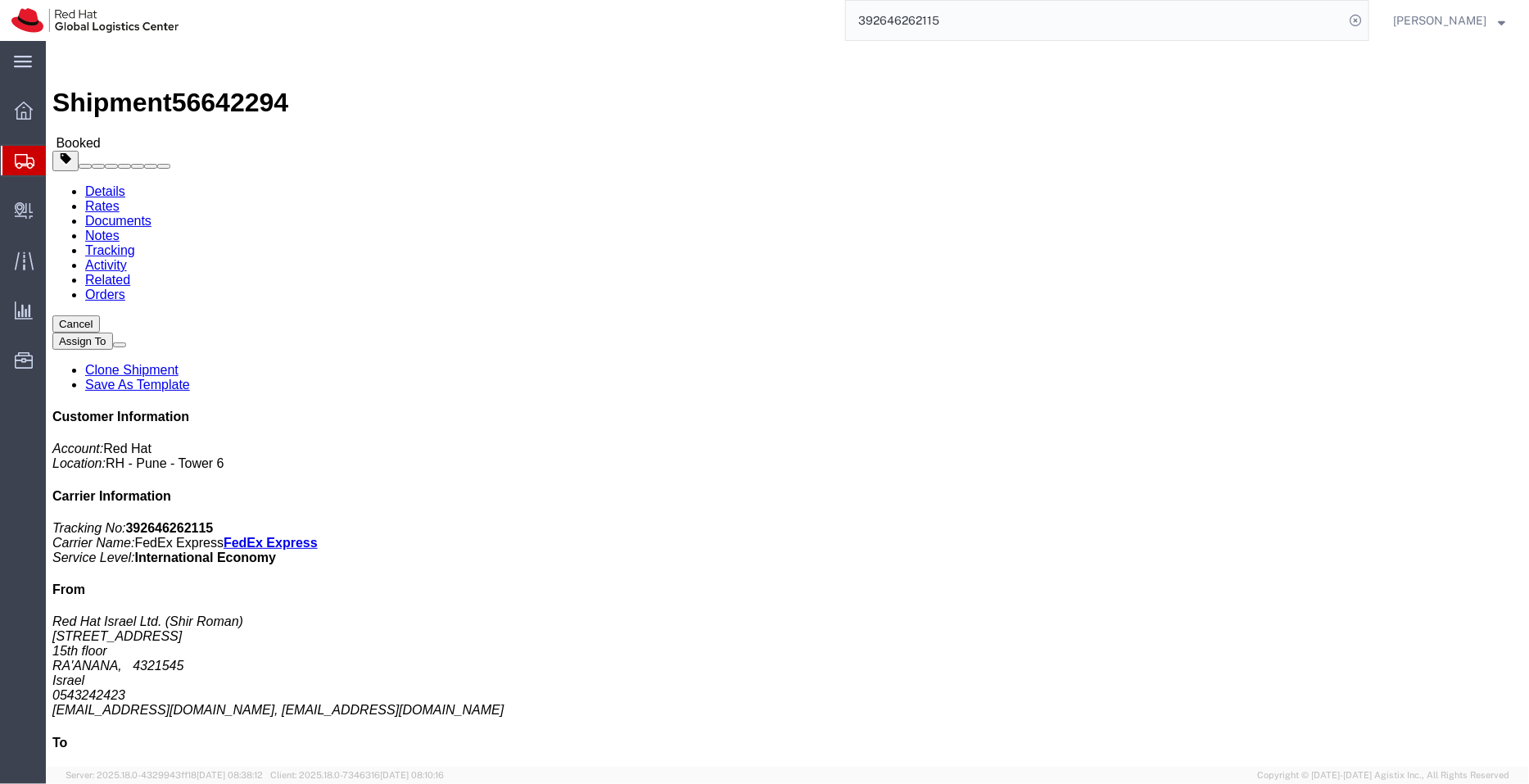
click at [1053, 20] on input "392646262115" at bounding box center [1095, 21] width 498 height 39
